Goal: Task Accomplishment & Management: Manage account settings

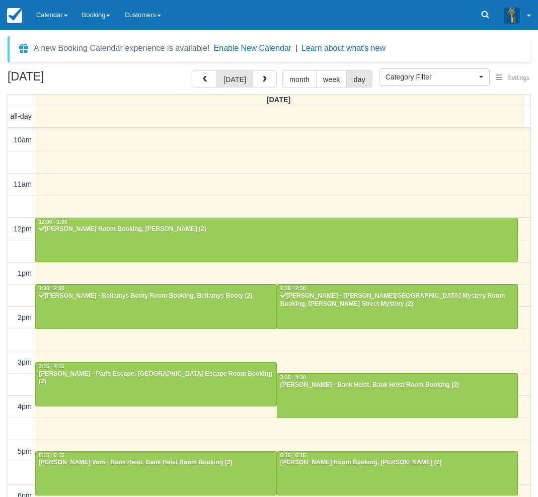
select select
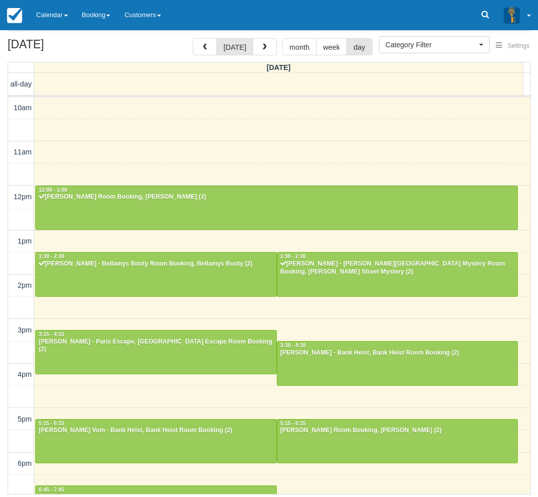
scroll to position [158, 0]
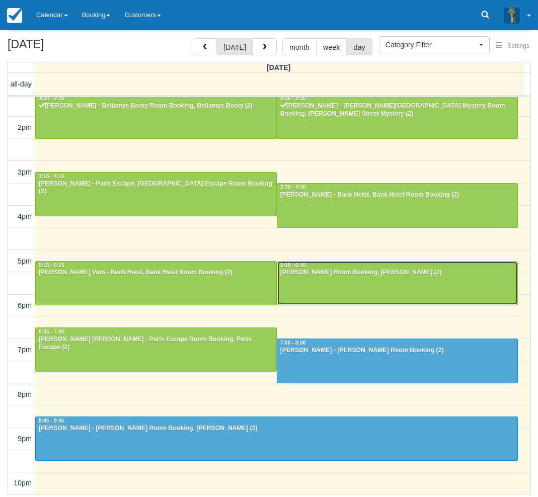
click at [303, 281] on div at bounding box center [397, 283] width 241 height 43
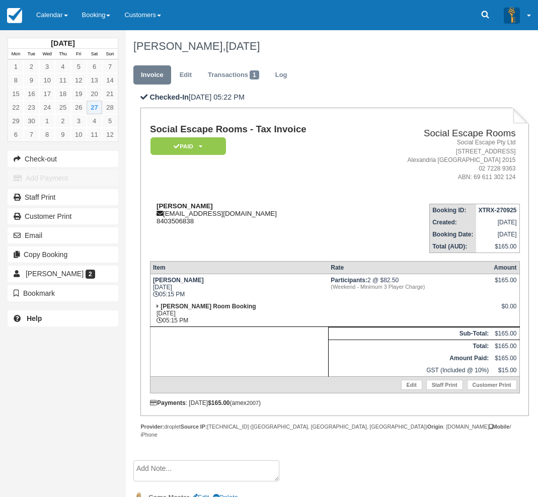
click at [210, 204] on div "Daman Bhatia dbhatia@me.com 8403506838" at bounding box center [256, 213] width 212 height 23
drag, startPoint x: 203, startPoint y: 207, endPoint x: 158, endPoint y: 205, distance: 45.3
click at [158, 205] on div "Daman Bhatia dbhatia@me.com 8403506838" at bounding box center [256, 213] width 212 height 23
copy strong "[PERSON_NAME]"
click at [211, 363] on td at bounding box center [239, 352] width 178 height 50
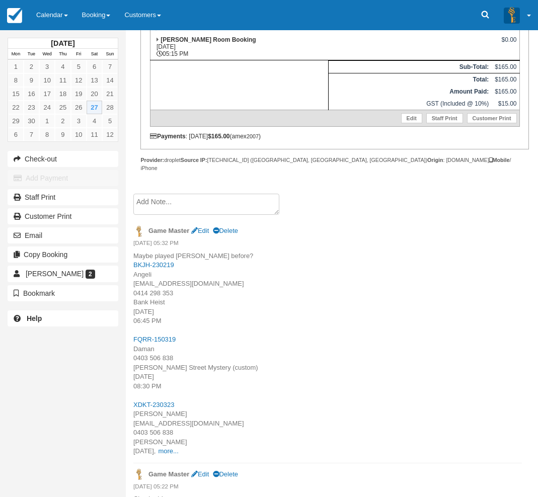
scroll to position [273, 0]
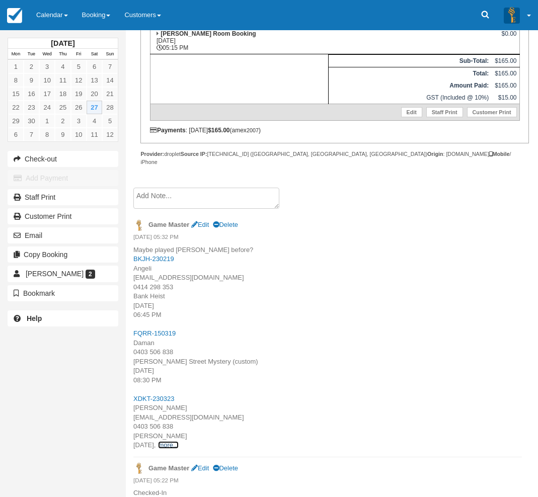
click at [178, 441] on link "more..." at bounding box center [168, 445] width 20 height 8
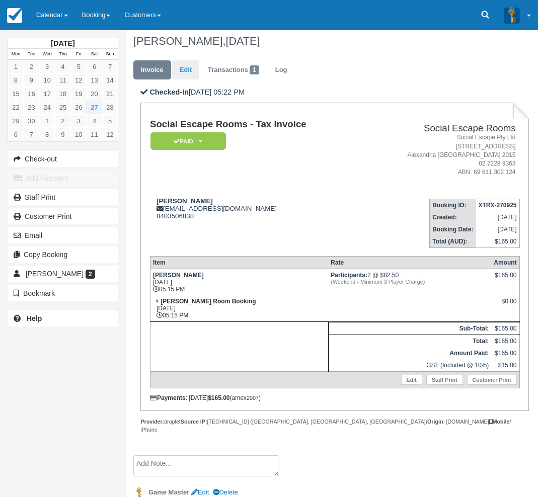
scroll to position [0, 0]
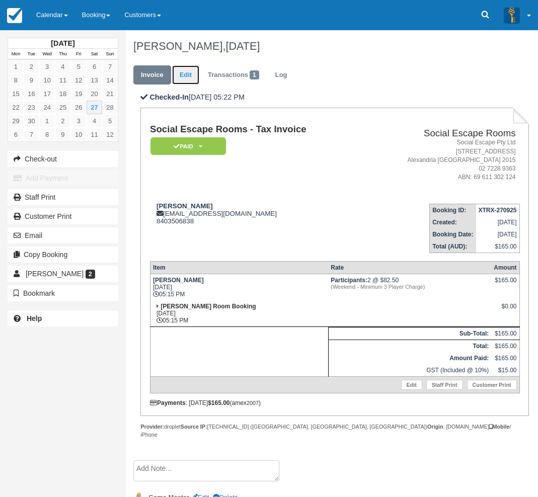
click at [186, 72] on link "Edit" at bounding box center [185, 75] width 27 height 20
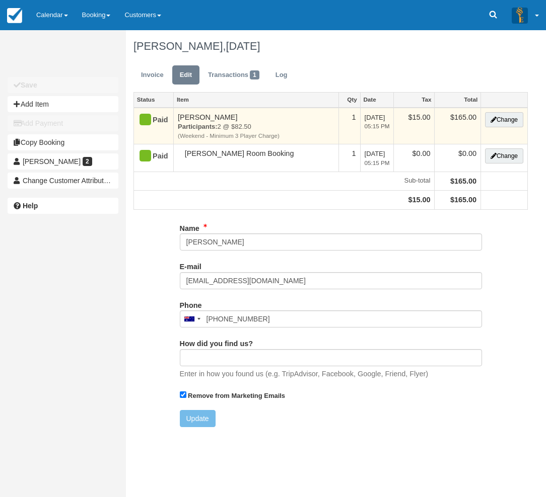
type input "8403506838"
click at [497, 118] on button "Change" at bounding box center [504, 119] width 38 height 15
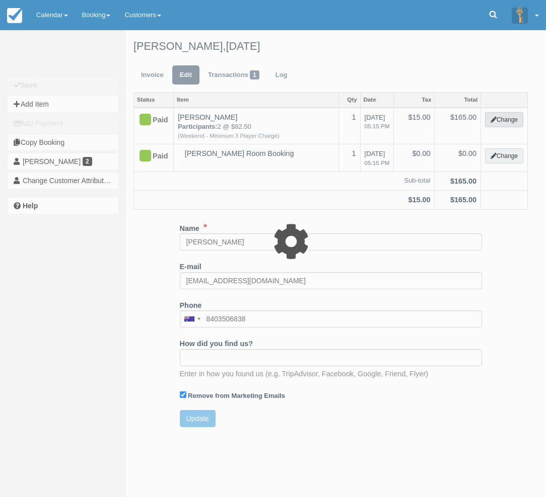
select select "2"
type input "165.00"
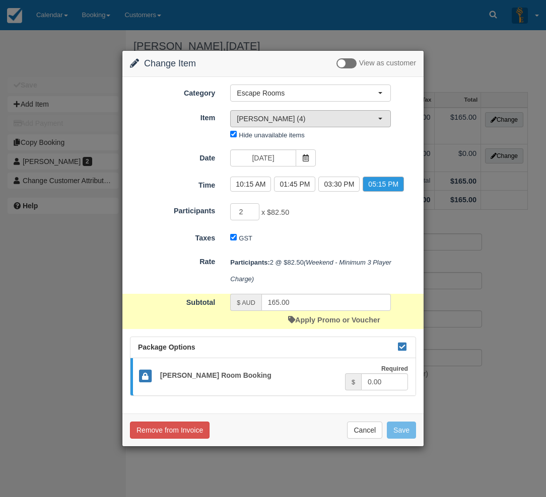
click at [283, 118] on span "Ransom (4)" at bounding box center [307, 119] width 141 height 10
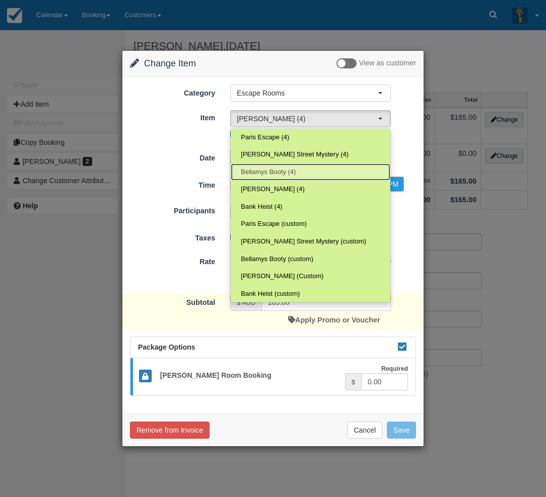
click at [289, 171] on span "Bellamys Booty (4)" at bounding box center [268, 173] width 55 height 10
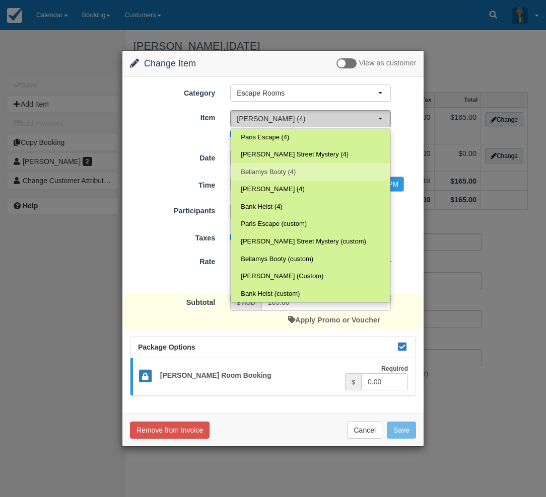
select select "69"
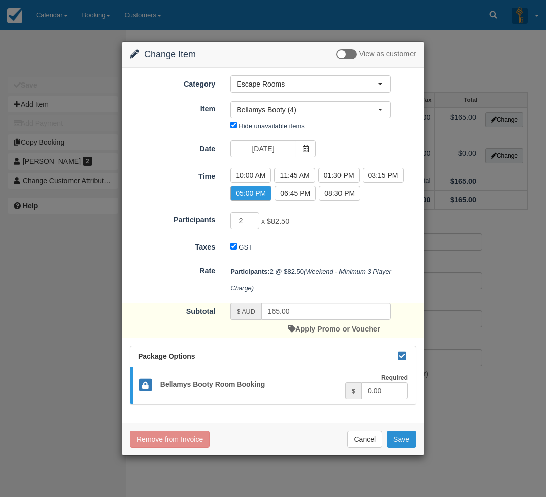
click at [395, 435] on button "Save" at bounding box center [401, 439] width 29 height 17
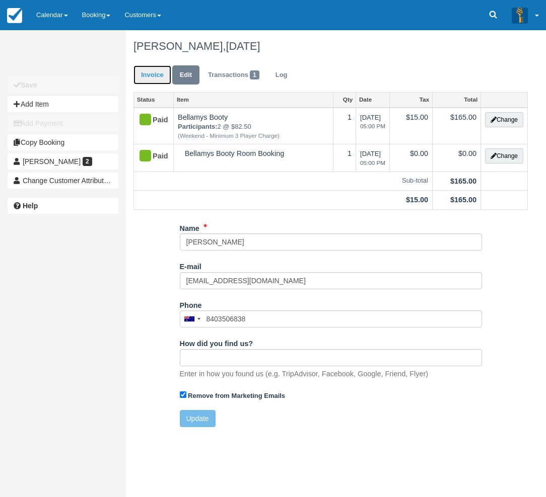
click at [148, 75] on link "Invoice" at bounding box center [152, 75] width 38 height 20
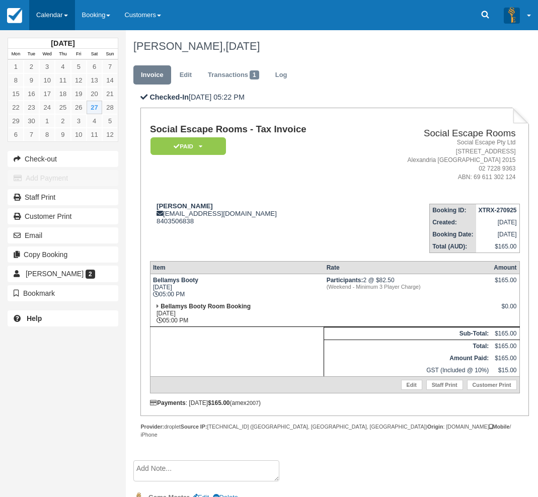
click at [49, 10] on link "Calendar" at bounding box center [52, 15] width 46 height 30
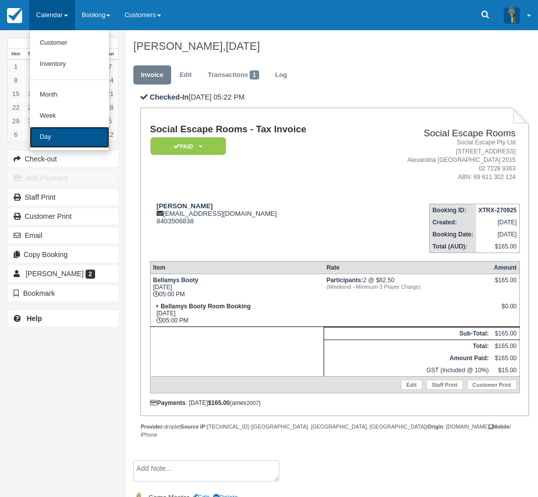
click at [72, 135] on link "Day" at bounding box center [70, 137] width 80 height 21
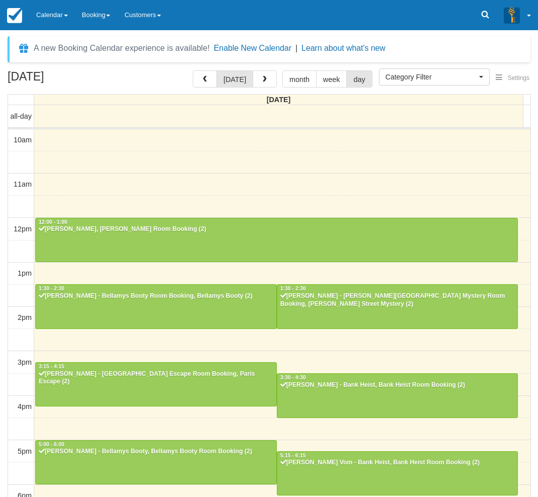
select select
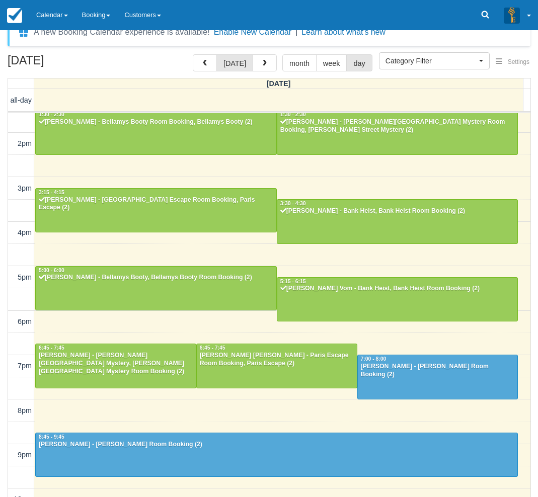
scroll to position [32, 0]
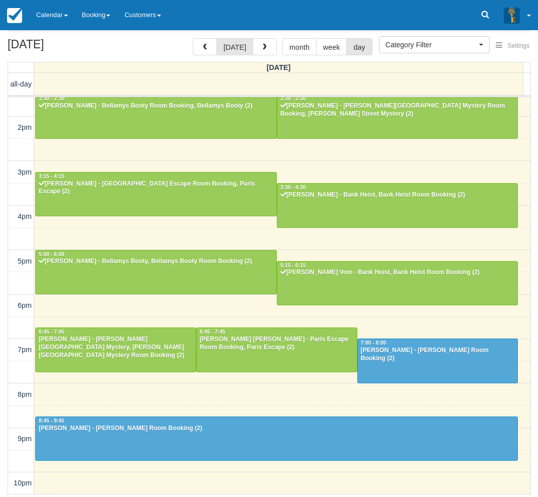
click at [1, 482] on div "[DATE] [DATE] month week day [DATE] all-day 10am 11am 12pm 1pm 2pm 3pm 4pm 5pm …" at bounding box center [269, 266] width 538 height 457
click at [57, 12] on link "Calendar" at bounding box center [52, 15] width 46 height 30
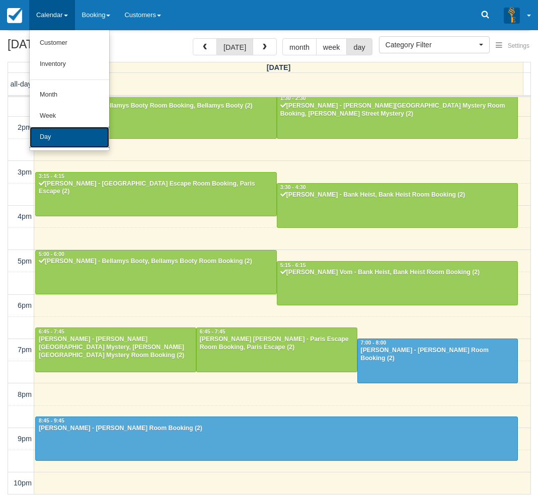
click at [50, 140] on link "Day" at bounding box center [70, 137] width 80 height 21
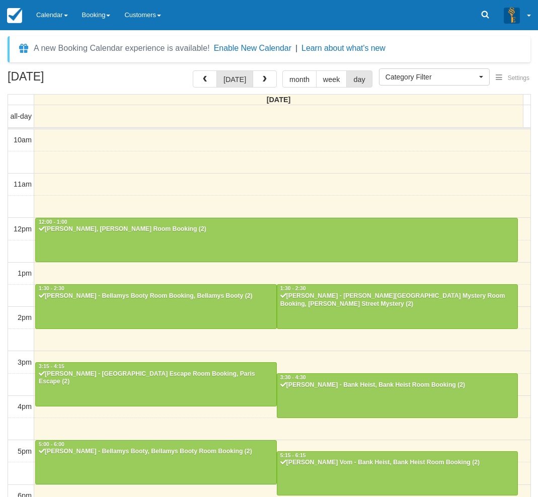
select select
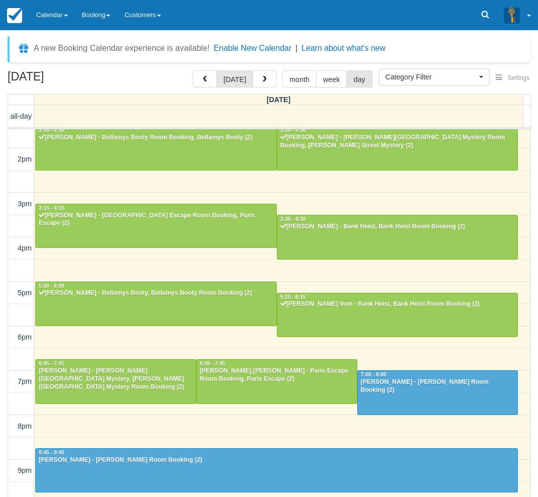
click at [240, 13] on div "Menu Calendar Customer Inventory Month Week Day Booking Notes New Booking Merch…" at bounding box center [269, 15] width 538 height 30
drag, startPoint x: 2, startPoint y: 414, endPoint x: 35, endPoint y: 408, distance: 33.3
click at [2, 414] on div "[DATE] [DATE] month week day [DATE] all-day 10am 11am 12pm 1pm 2pm 3pm 4pm 5pm …" at bounding box center [269, 298] width 538 height 457
